Goal: Complete application form

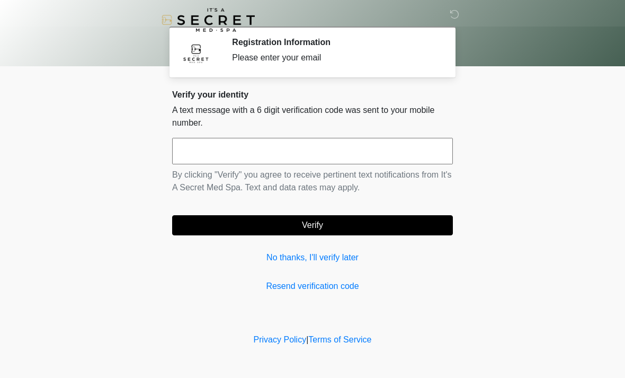
click at [366, 144] on input "text" at bounding box center [312, 151] width 281 height 26
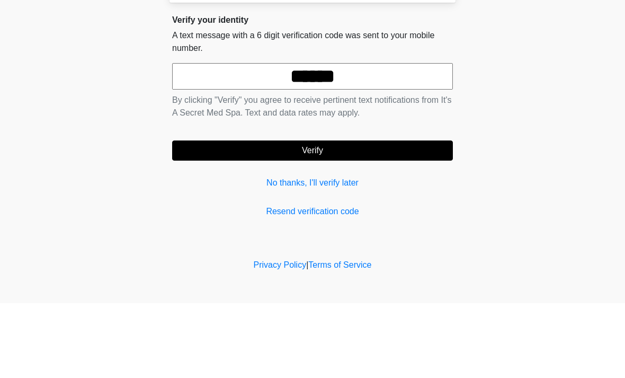
type input "******"
click at [313, 215] on button "Verify" at bounding box center [312, 225] width 281 height 20
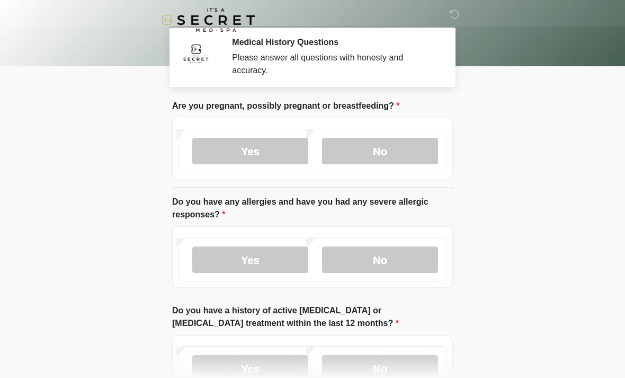
click at [422, 150] on label "No" at bounding box center [380, 151] width 116 height 26
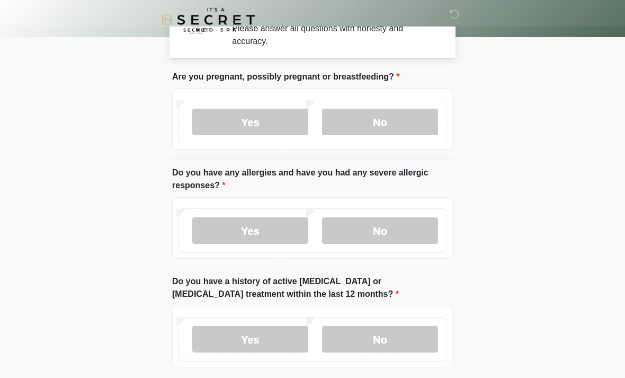
click at [426, 226] on label "No" at bounding box center [380, 231] width 116 height 26
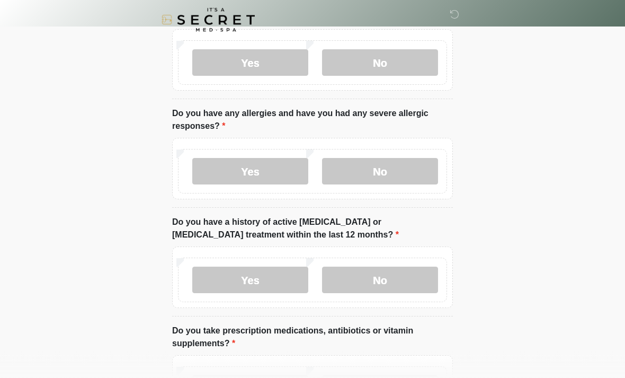
scroll to position [90, 0]
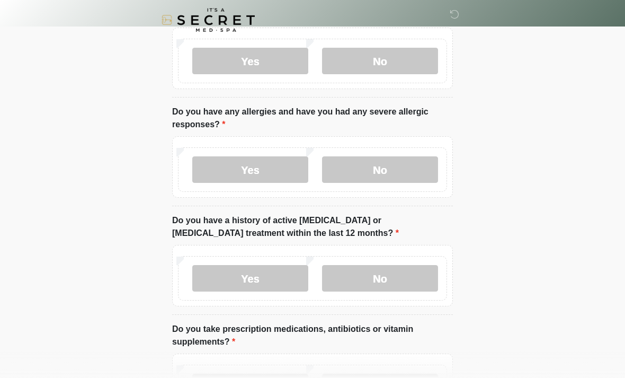
click at [415, 273] on label "No" at bounding box center [380, 278] width 116 height 26
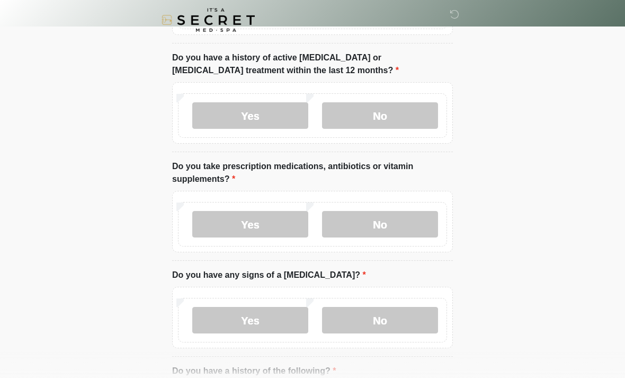
scroll to position [271, 0]
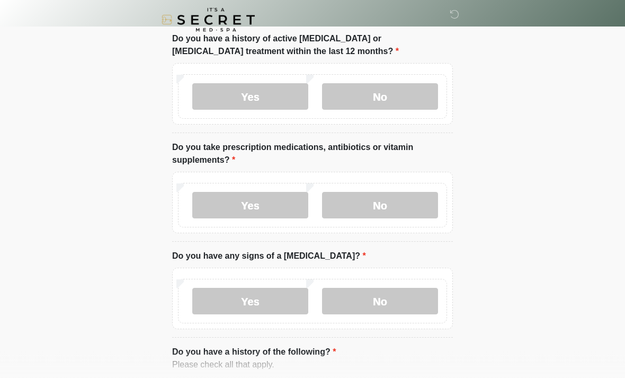
click at [287, 200] on label "Yes" at bounding box center [250, 205] width 116 height 26
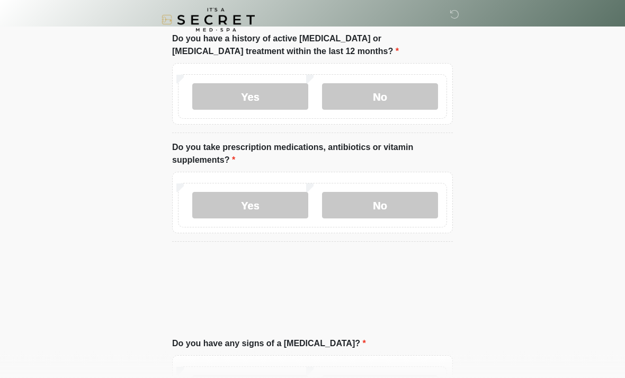
scroll to position [272, 0]
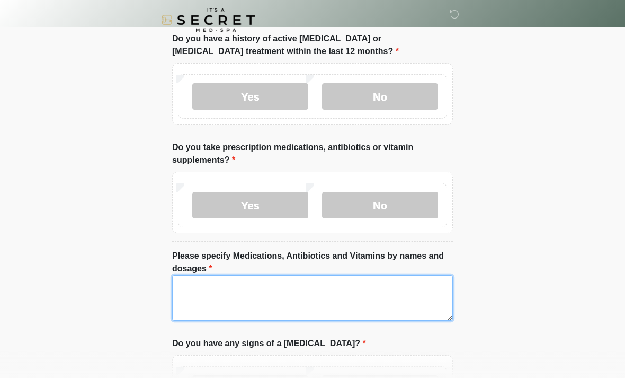
click at [298, 302] on textarea "Please specify Medications, Antibiotics and Vitamins by names and dosages" at bounding box center [312, 298] width 281 height 46
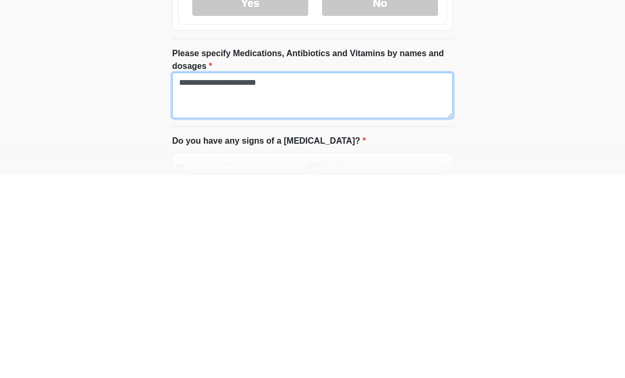
click at [333, 276] on textarea "**********" at bounding box center [312, 299] width 281 height 46
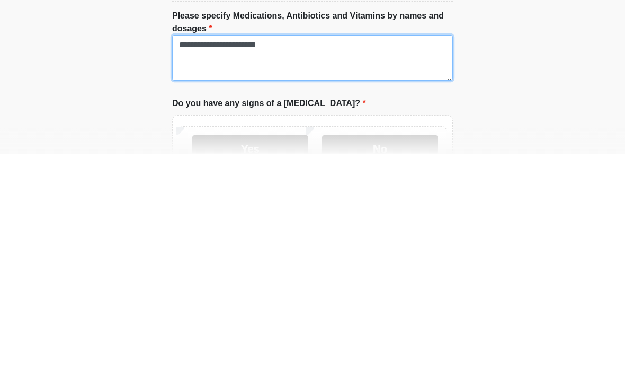
scroll to position [294, 0]
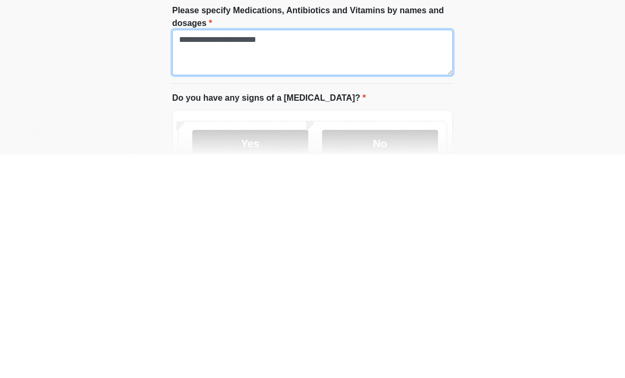
type textarea "**********"
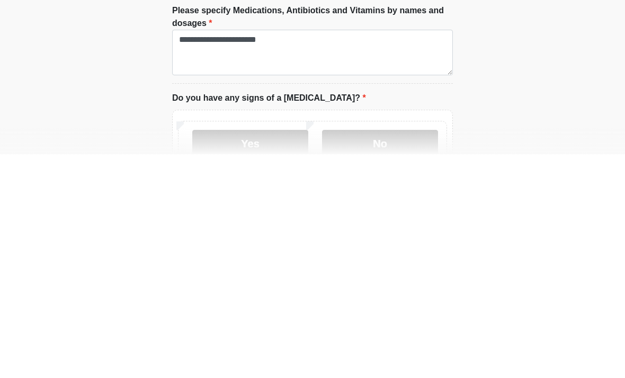
click at [406, 353] on label "No" at bounding box center [380, 366] width 116 height 26
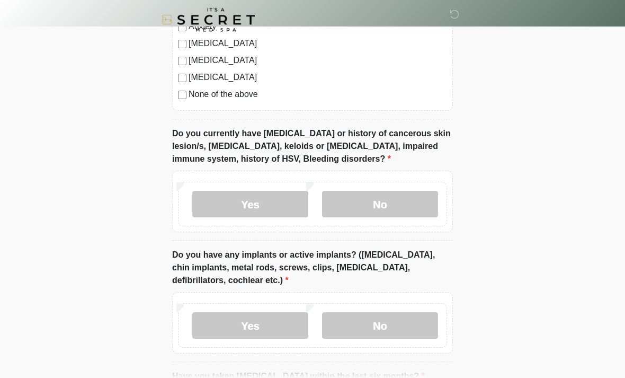
scroll to position [840, 0]
click at [402, 198] on label "No" at bounding box center [380, 204] width 116 height 26
click at [407, 328] on label "No" at bounding box center [380, 325] width 116 height 26
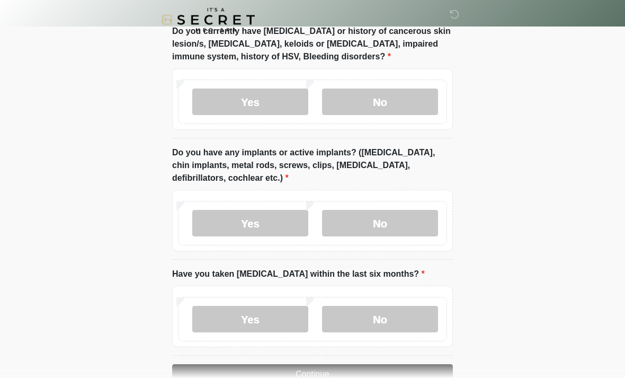
scroll to position [969, 0]
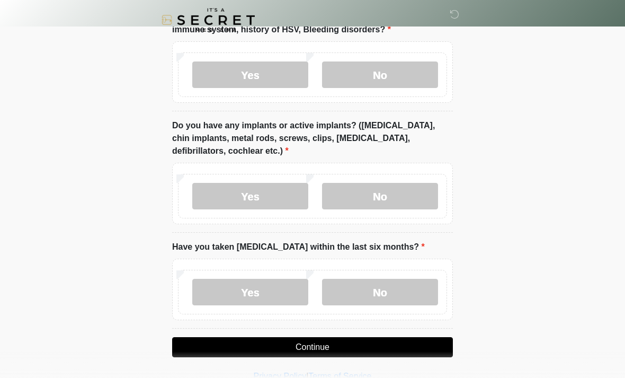
click at [265, 187] on label "Yes" at bounding box center [250, 196] width 116 height 26
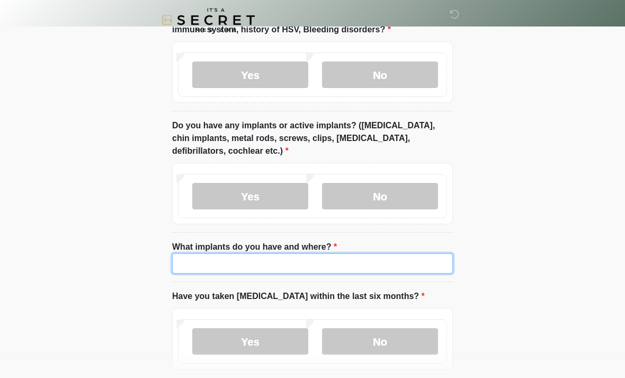
click at [359, 258] on input "What implants do you have and where?" at bounding box center [312, 263] width 281 height 20
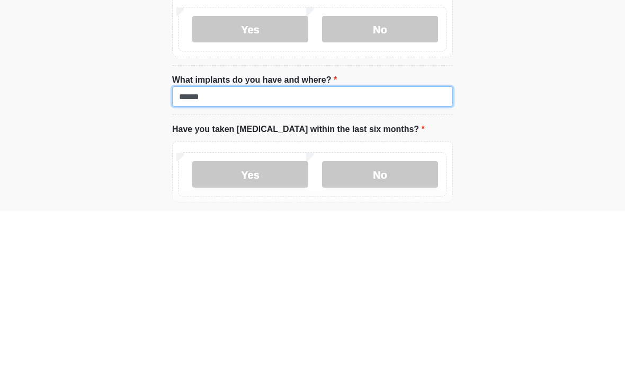
type input "******"
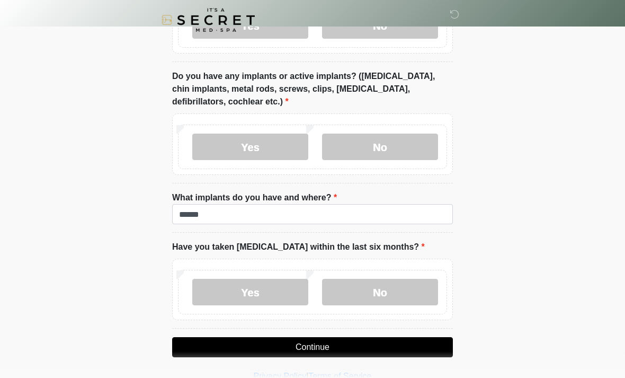
click at [406, 283] on label "No" at bounding box center [380, 292] width 116 height 26
click at [326, 347] on button "Continue" at bounding box center [312, 347] width 281 height 20
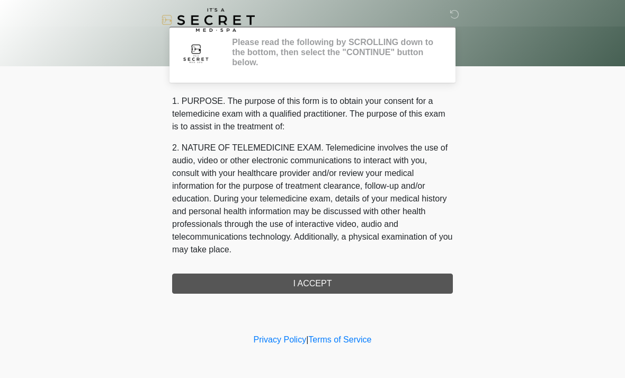
scroll to position [0, 0]
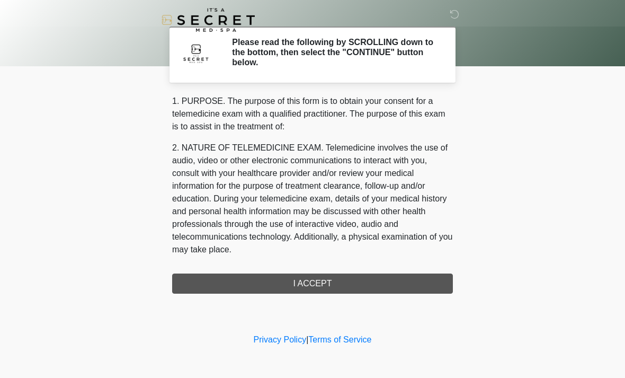
click at [337, 289] on div "1. PURPOSE. The purpose of this form is to obtain your consent for a telemedici…" at bounding box center [312, 194] width 281 height 199
click at [322, 286] on div "1. PURPOSE. The purpose of this form is to obtain your consent for a telemedici…" at bounding box center [312, 194] width 281 height 199
click at [329, 280] on div "1. PURPOSE. The purpose of this form is to obtain your consent for a telemedici…" at bounding box center [312, 194] width 281 height 199
click at [335, 283] on div "1. PURPOSE. The purpose of this form is to obtain your consent for a telemedici…" at bounding box center [312, 194] width 281 height 199
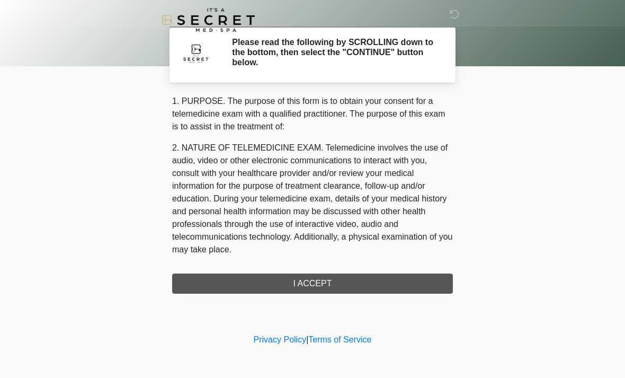
click at [342, 271] on div "1. PURPOSE. The purpose of this form is to obtain your consent for a telemedici…" at bounding box center [312, 194] width 281 height 199
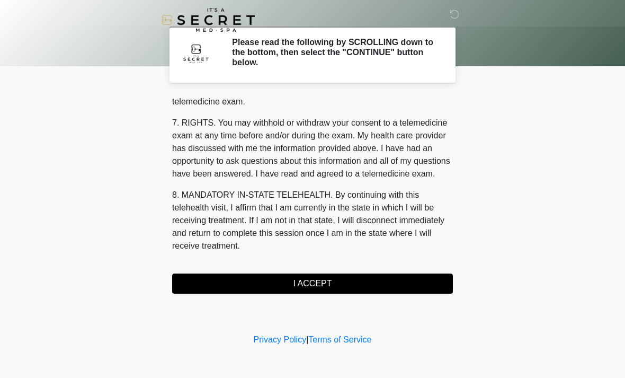
scroll to position [449, 0]
click at [329, 277] on button "I ACCEPT" at bounding box center [312, 283] width 281 height 20
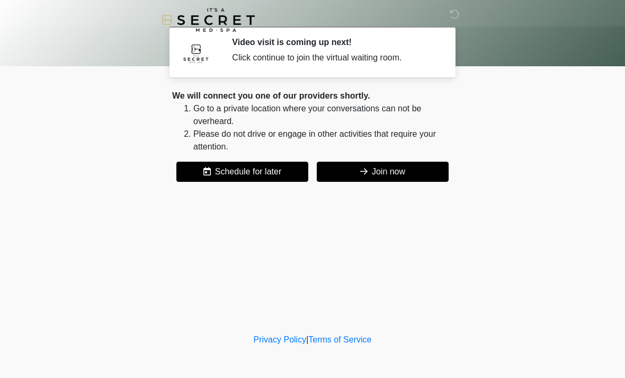
click at [410, 165] on button "Join now" at bounding box center [383, 172] width 132 height 20
